Goal: Information Seeking & Learning: Learn about a topic

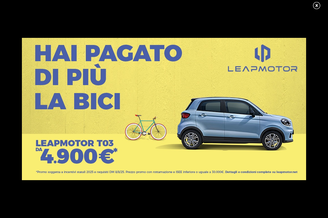
click at [317, 4] on link at bounding box center [319, 5] width 14 height 9
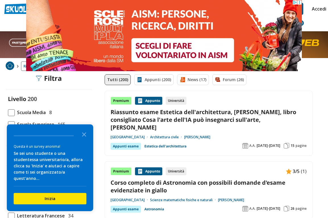
click at [12, 111] on span at bounding box center [11, 112] width 7 height 7
click at [8, 112] on input "Scuola Media 8" at bounding box center [8, 112] width 0 height 0
checkbox input "true"
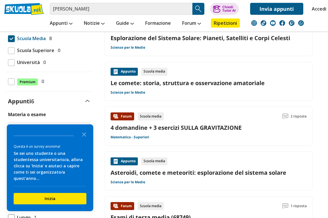
click at [86, 139] on icon "Close the survey" at bounding box center [83, 133] width 11 height 11
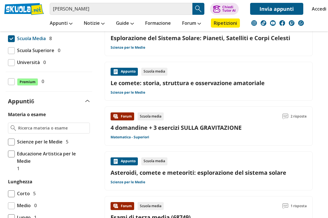
click at [9, 141] on span at bounding box center [11, 141] width 7 height 7
click at [8, 141] on input "Scienze per le Medie 5" at bounding box center [8, 141] width 0 height 0
checkbox input "true"
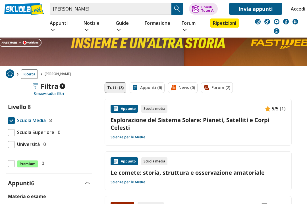
scroll to position [110, 11]
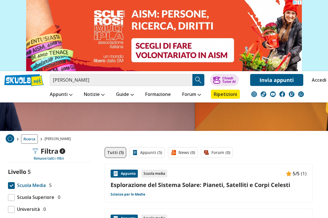
click at [257, 182] on link "Esplorazione del Sistema Solare: Pianeti, Satelliti e Corpi Celesti" at bounding box center [208, 185] width 196 height 8
